Goal: Transaction & Acquisition: Purchase product/service

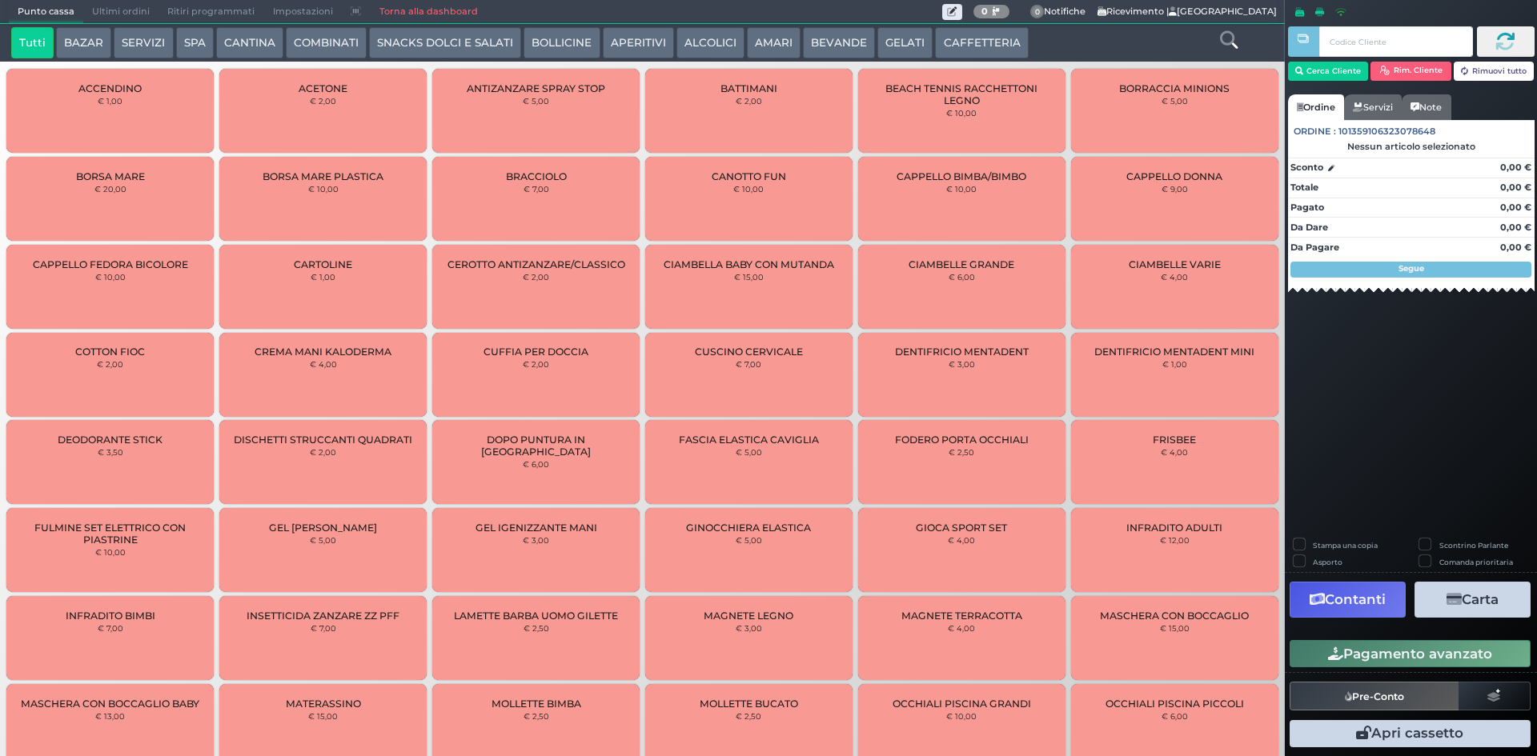
click at [121, 42] on button "SERVIZI" at bounding box center [143, 43] width 59 height 32
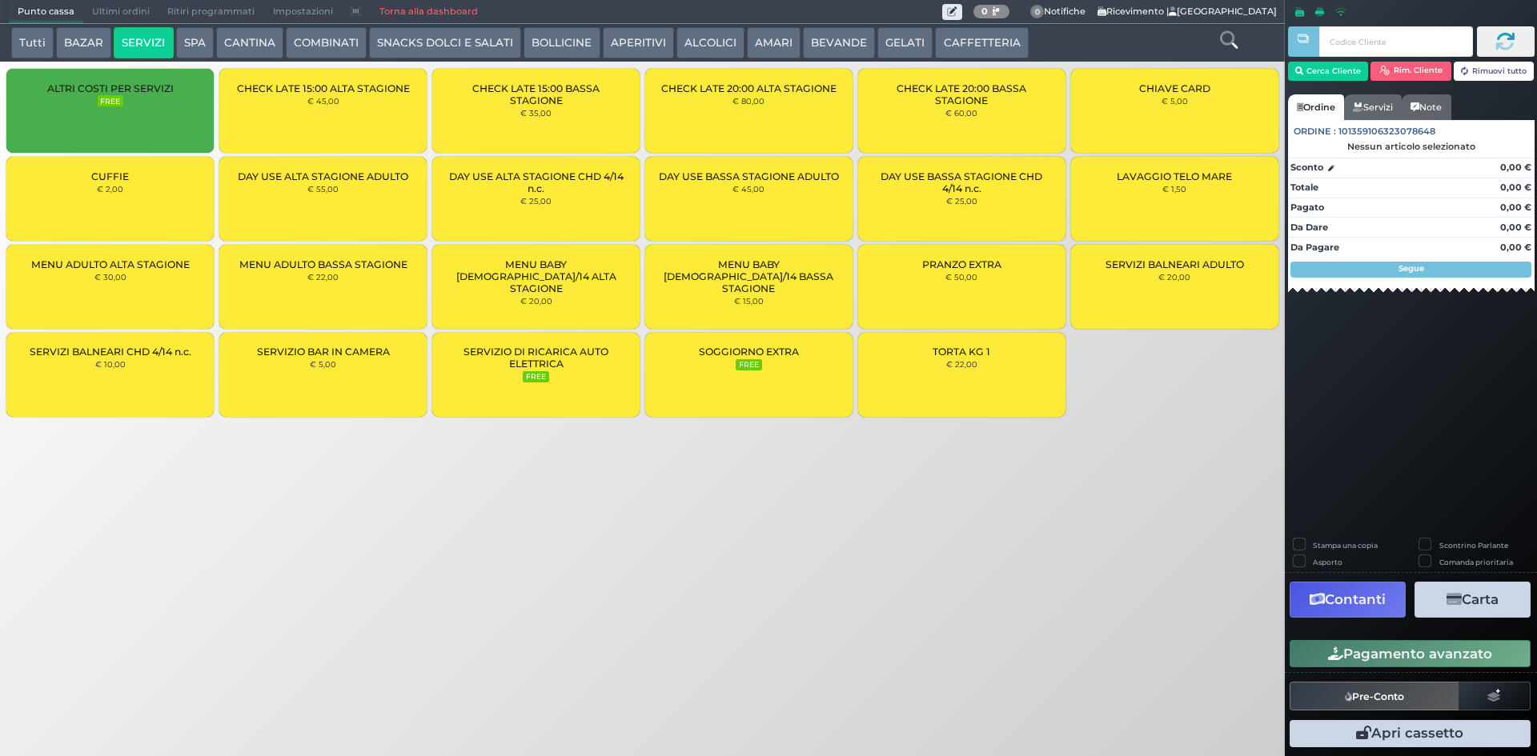
click at [89, 200] on div "CUFFIE € 2,00" at bounding box center [109, 199] width 207 height 84
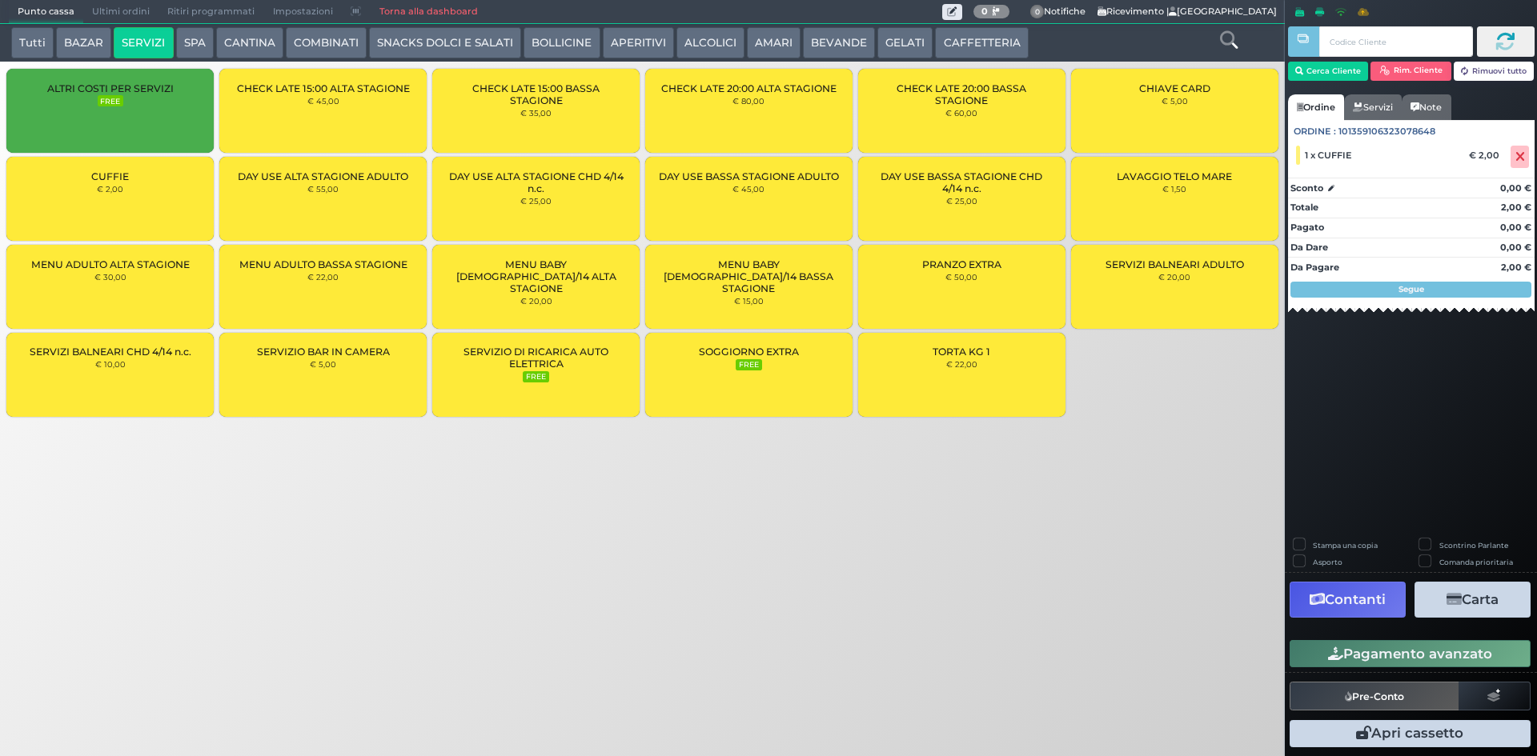
click at [90, 198] on div "CUFFIE € 2,00" at bounding box center [109, 199] width 207 height 84
click at [1347, 79] on button "Cerca Cliente" at bounding box center [1328, 71] width 81 height 19
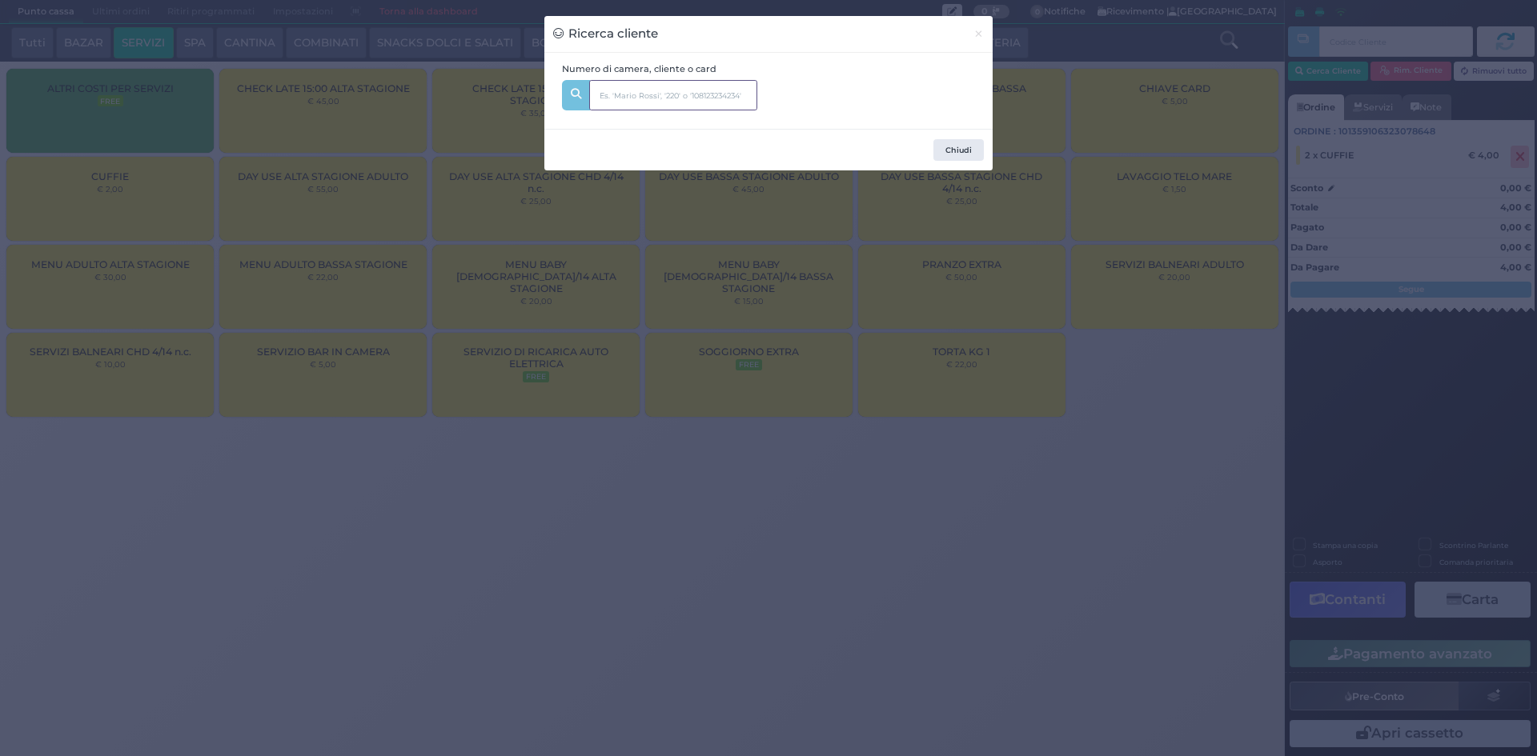
click at [645, 82] on input "text" at bounding box center [673, 95] width 168 height 30
type input "342"
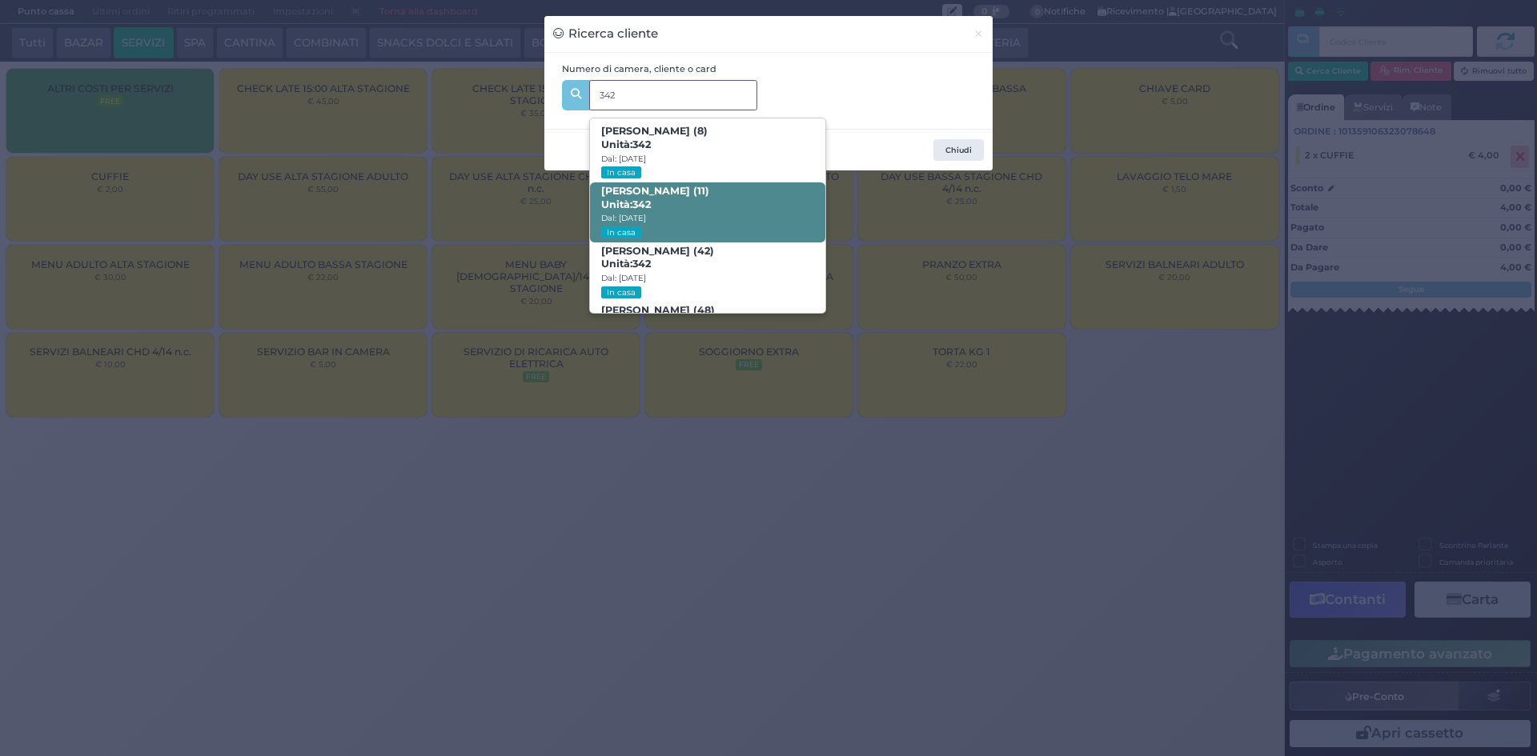
scroll to position [76, 0]
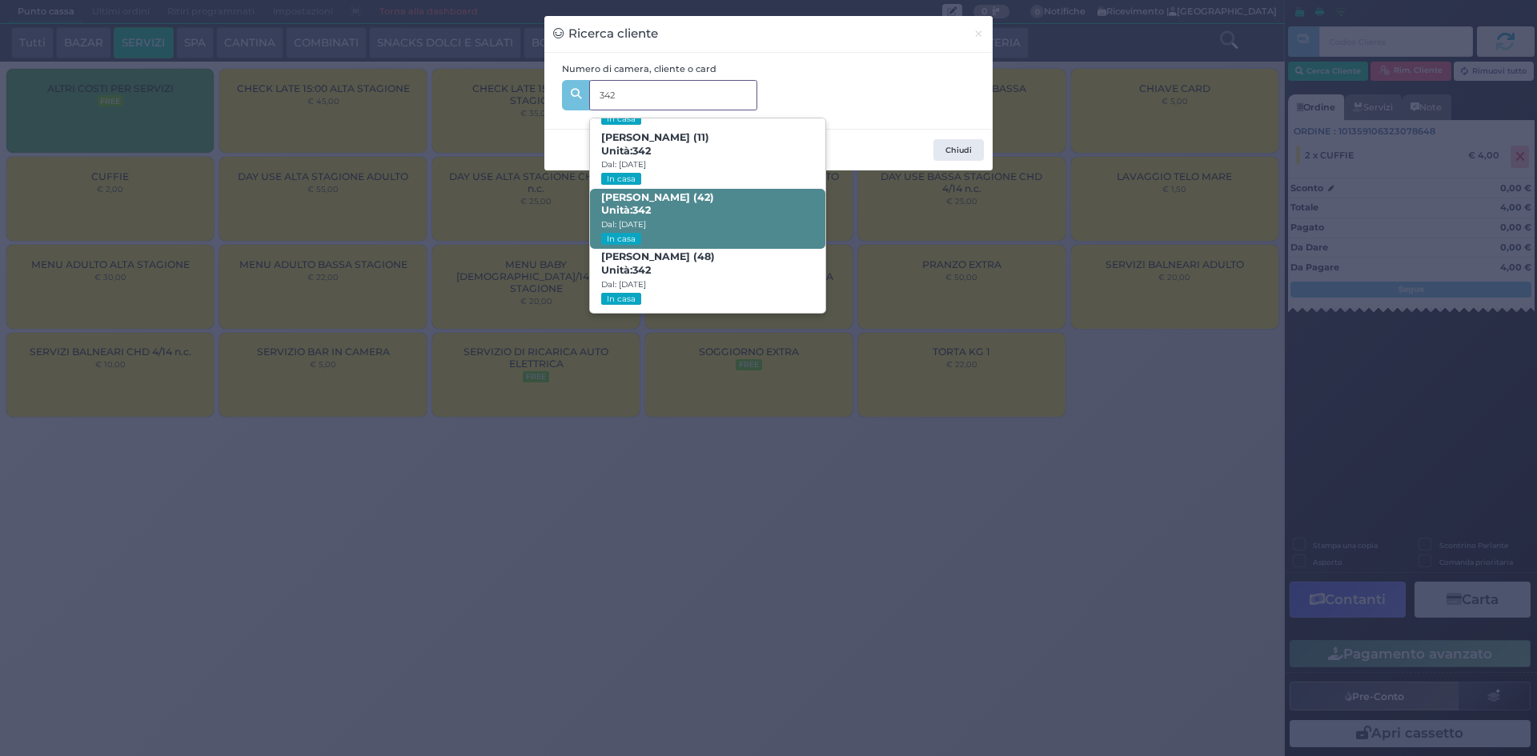
click at [745, 212] on span "[PERSON_NAME] (42) Unità: 342 Dal: [DATE] In casa" at bounding box center [707, 219] width 235 height 60
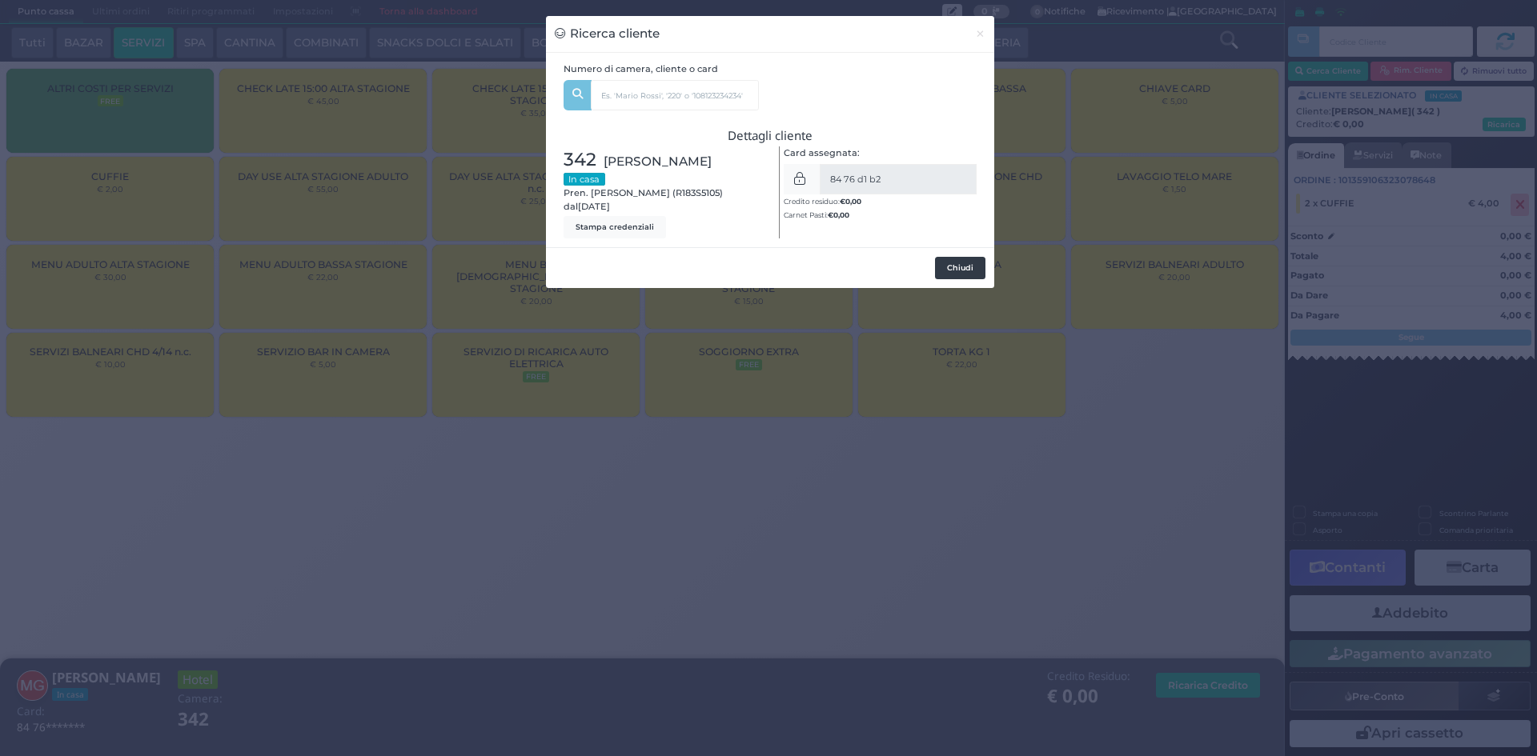
click at [955, 267] on button "Chiudi" at bounding box center [960, 268] width 50 height 22
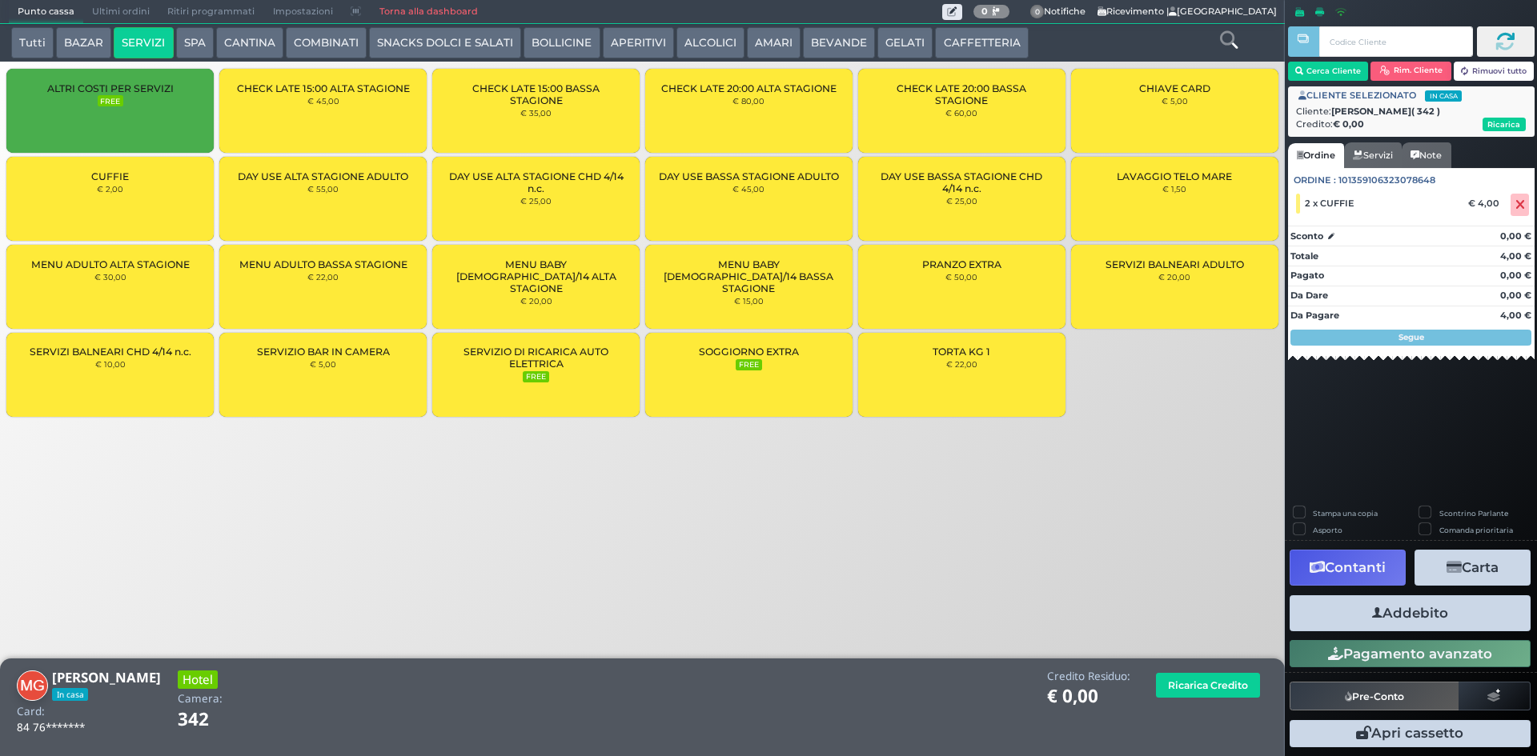
click at [1361, 616] on button "Addebito" at bounding box center [1410, 614] width 241 height 36
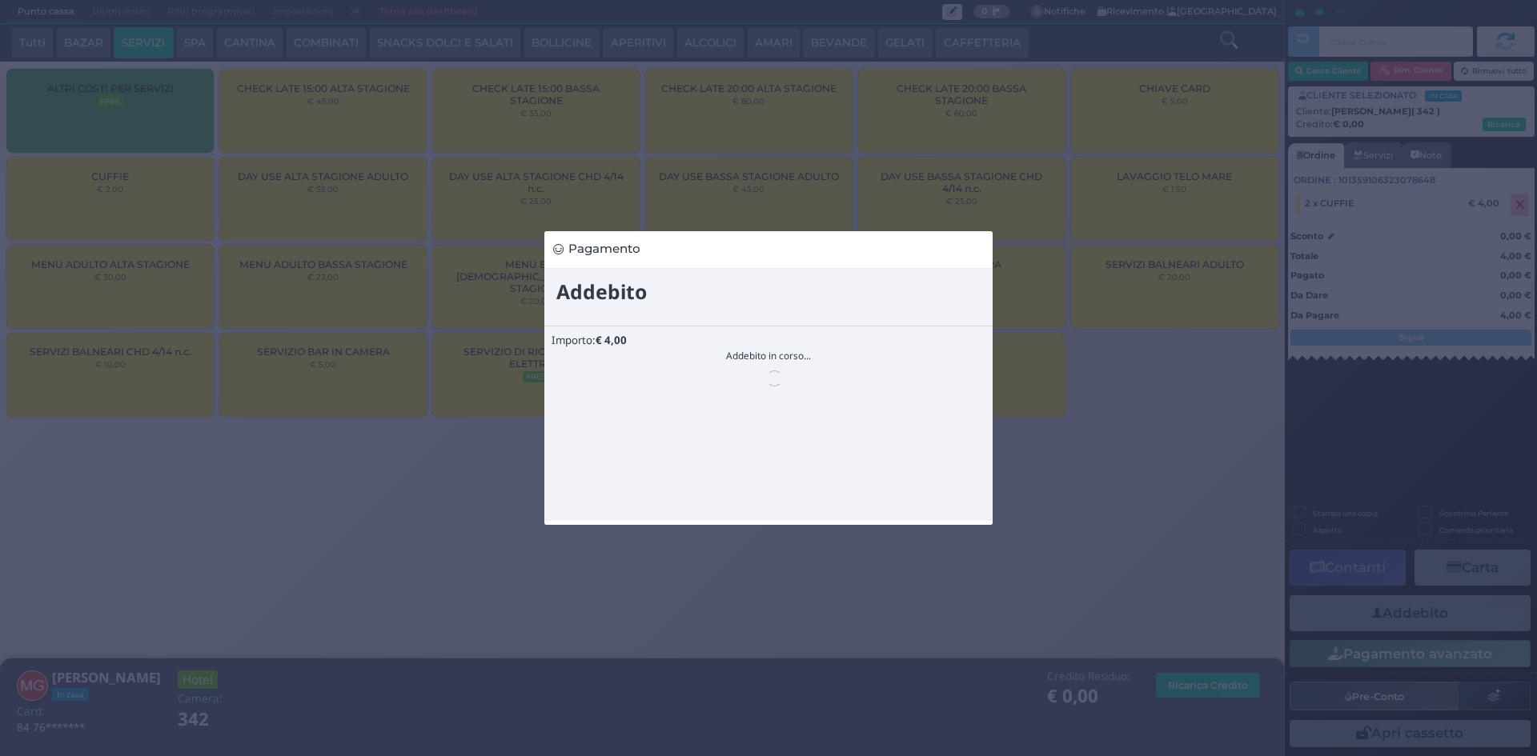
scroll to position [0, 0]
